Goal: Check status: Check status

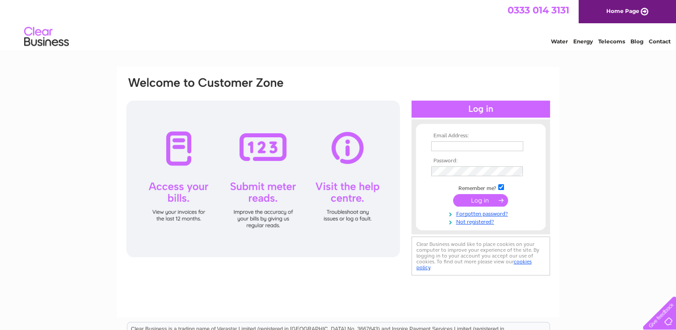
type input "sales@countylodgehotel.co.uk"
click at [475, 199] on input "submit" at bounding box center [480, 200] width 55 height 13
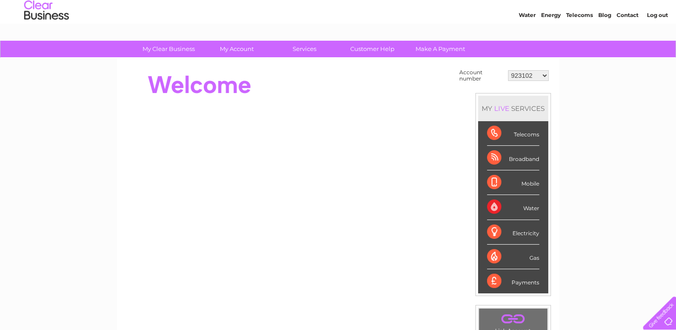
scroll to position [30, 0]
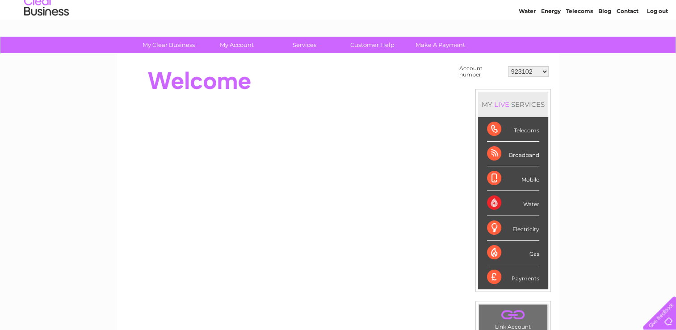
click at [529, 71] on select "923102 30318544" at bounding box center [528, 71] width 41 height 11
select select "30318544"
click at [508, 66] on select "923102 30318544" at bounding box center [528, 71] width 41 height 11
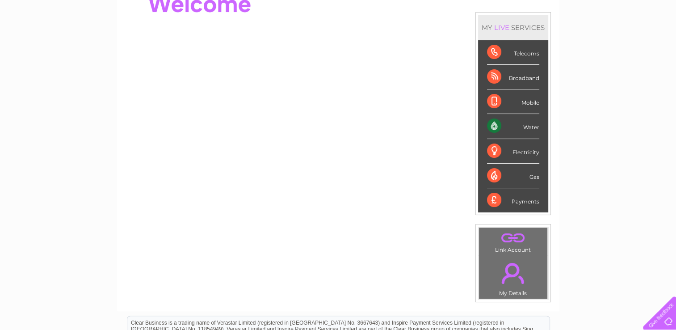
scroll to position [202, 0]
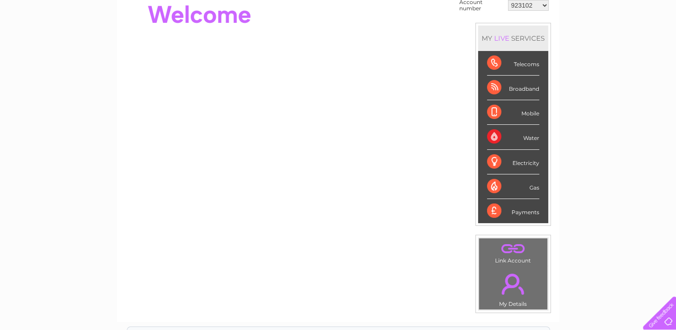
scroll to position [39, 0]
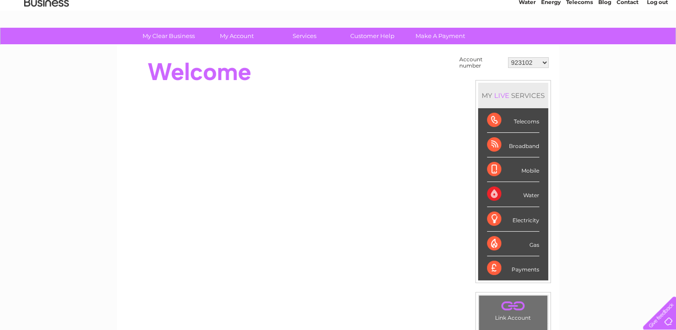
click at [519, 63] on select "923102 30318544" at bounding box center [528, 62] width 41 height 11
select select "30318544"
click at [508, 57] on select "923102 30318544" at bounding box center [528, 62] width 41 height 11
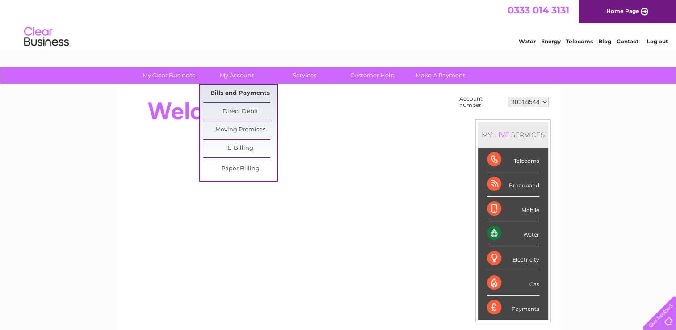
click at [238, 93] on link "Bills and Payments" at bounding box center [240, 93] width 74 height 18
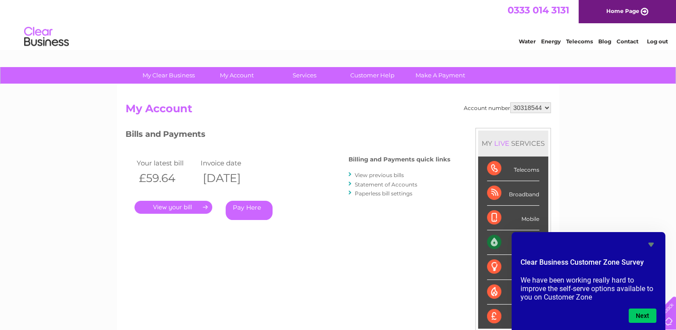
click at [405, 181] on link "Statement of Accounts" at bounding box center [386, 184] width 63 height 7
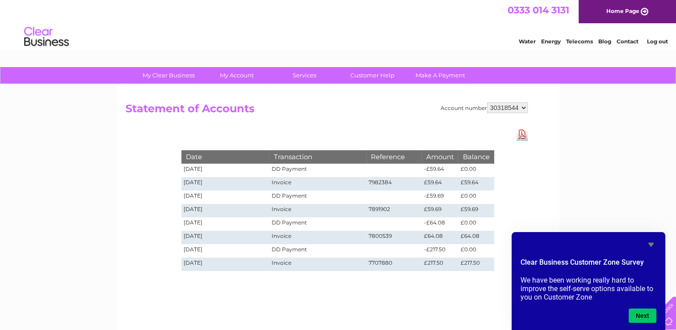
click at [524, 109] on select "923102 30318544" at bounding box center [507, 107] width 41 height 11
click at [494, 105] on select "923102 30318544" at bounding box center [507, 107] width 41 height 11
select select "923102"
click at [487, 102] on select "923102 30318544" at bounding box center [507, 107] width 41 height 11
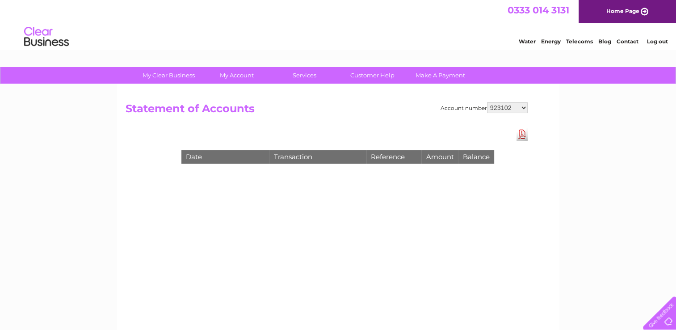
click at [497, 106] on select "923102 30318544" at bounding box center [507, 107] width 41 height 11
select select "30318544"
click at [487, 102] on select "923102 30318544" at bounding box center [507, 107] width 41 height 11
